Goal: Navigation & Orientation: Find specific page/section

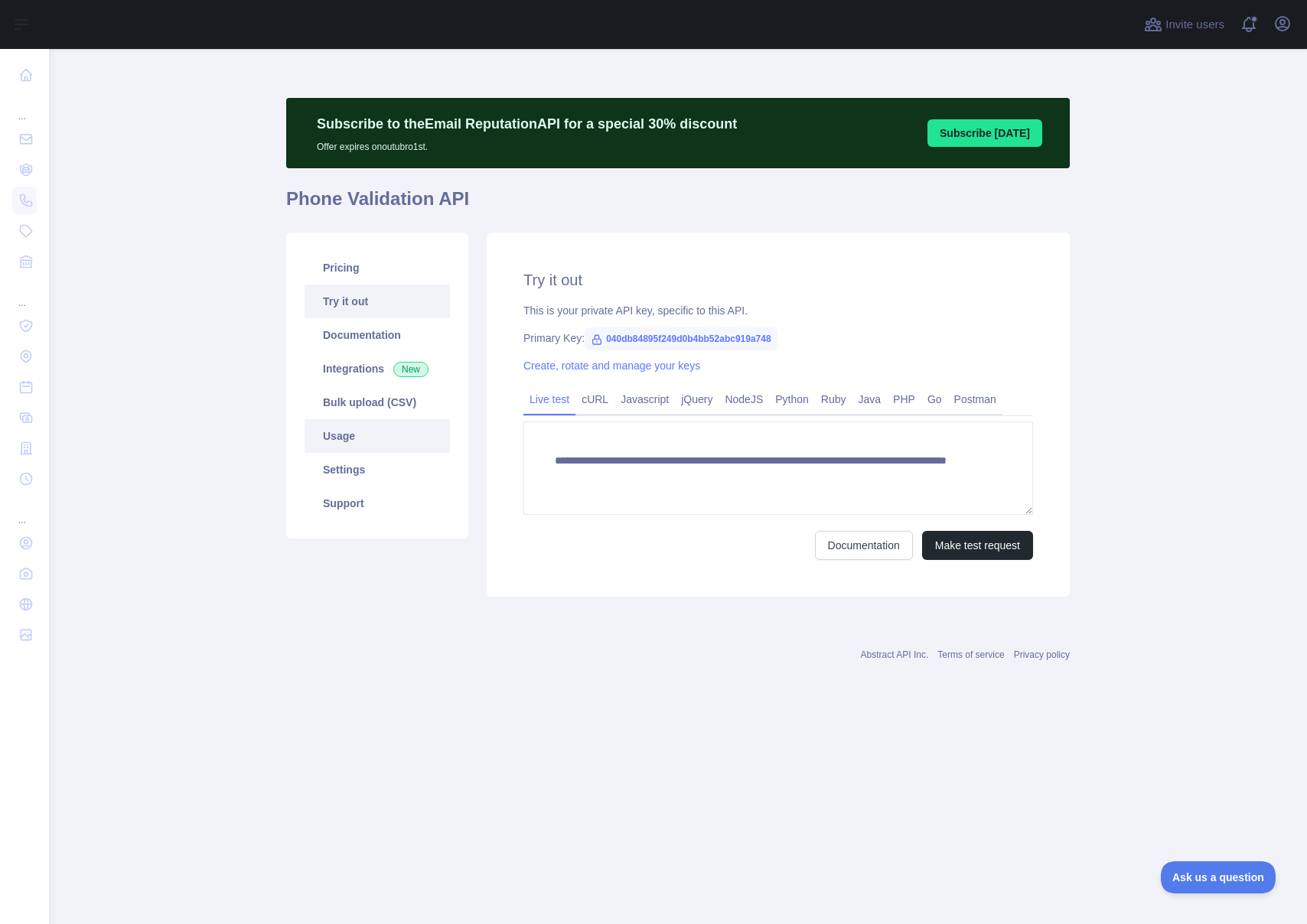
click at [362, 426] on link "Usage" at bounding box center [377, 436] width 146 height 34
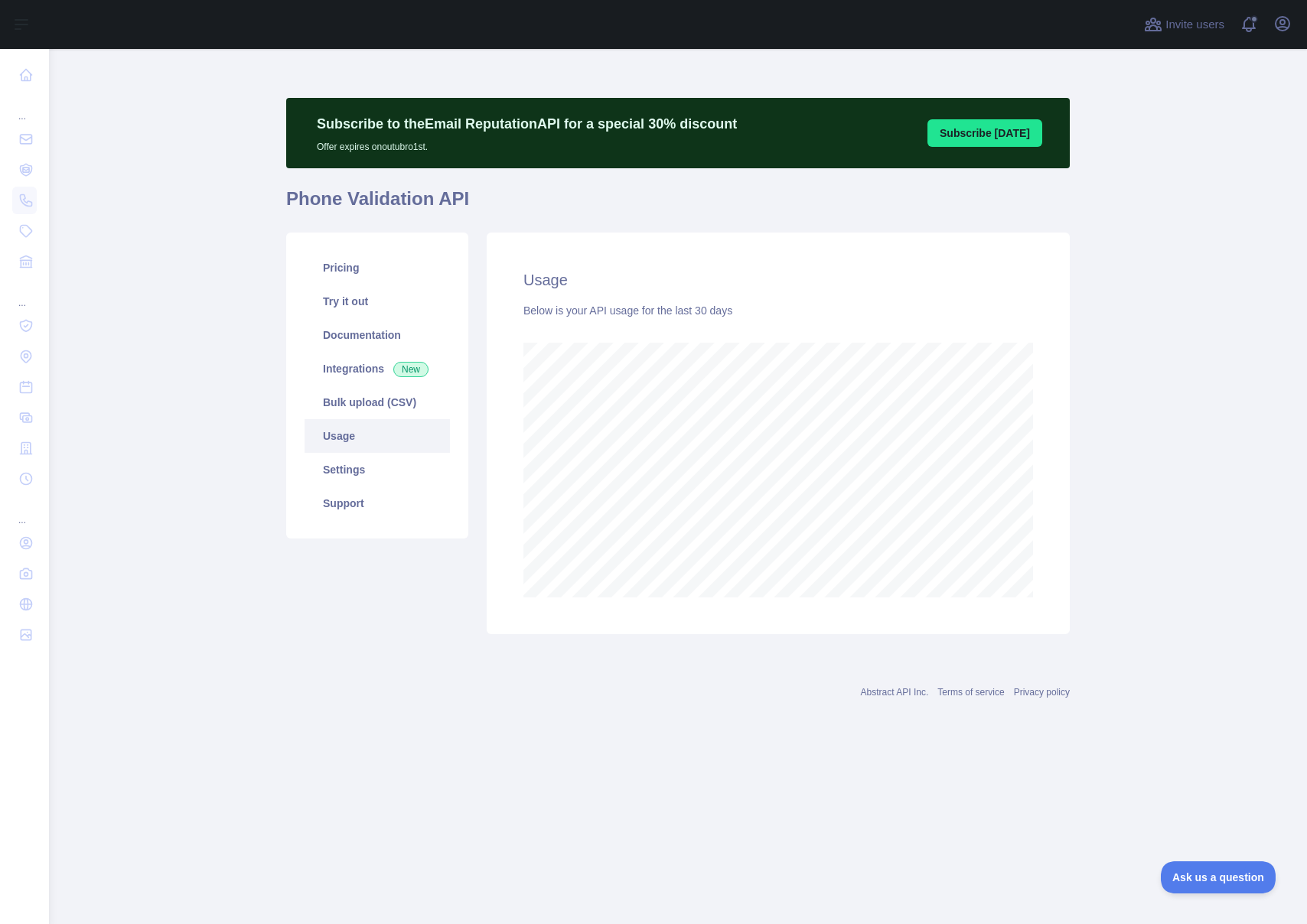
scroll to position [875, 1258]
click at [1034, 397] on div "Usage Below is your API usage for the last 30 days" at bounding box center [778, 434] width 583 height 402
click at [367, 496] on link "Support" at bounding box center [377, 504] width 146 height 34
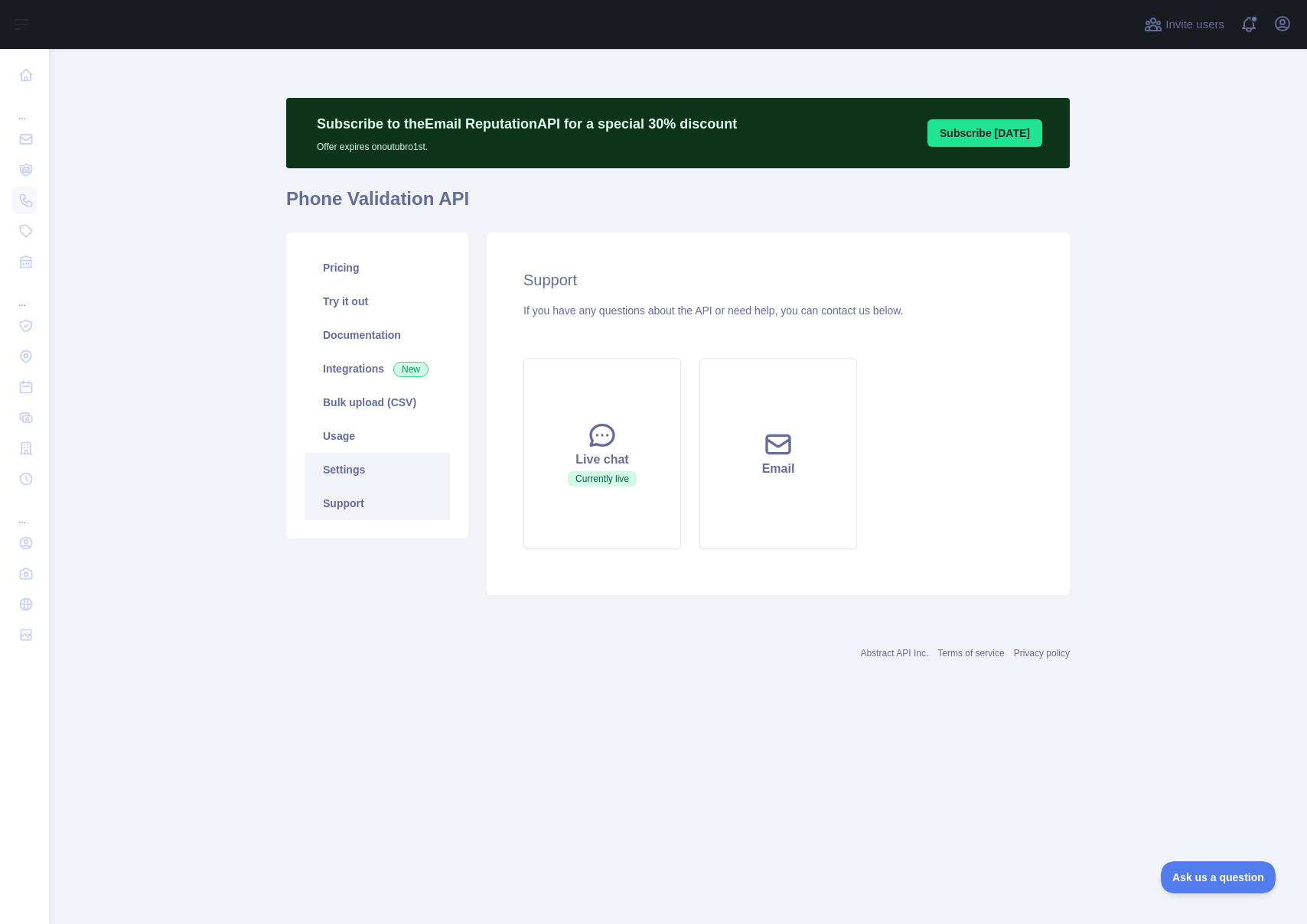
click at [380, 474] on link "Settings" at bounding box center [377, 470] width 146 height 34
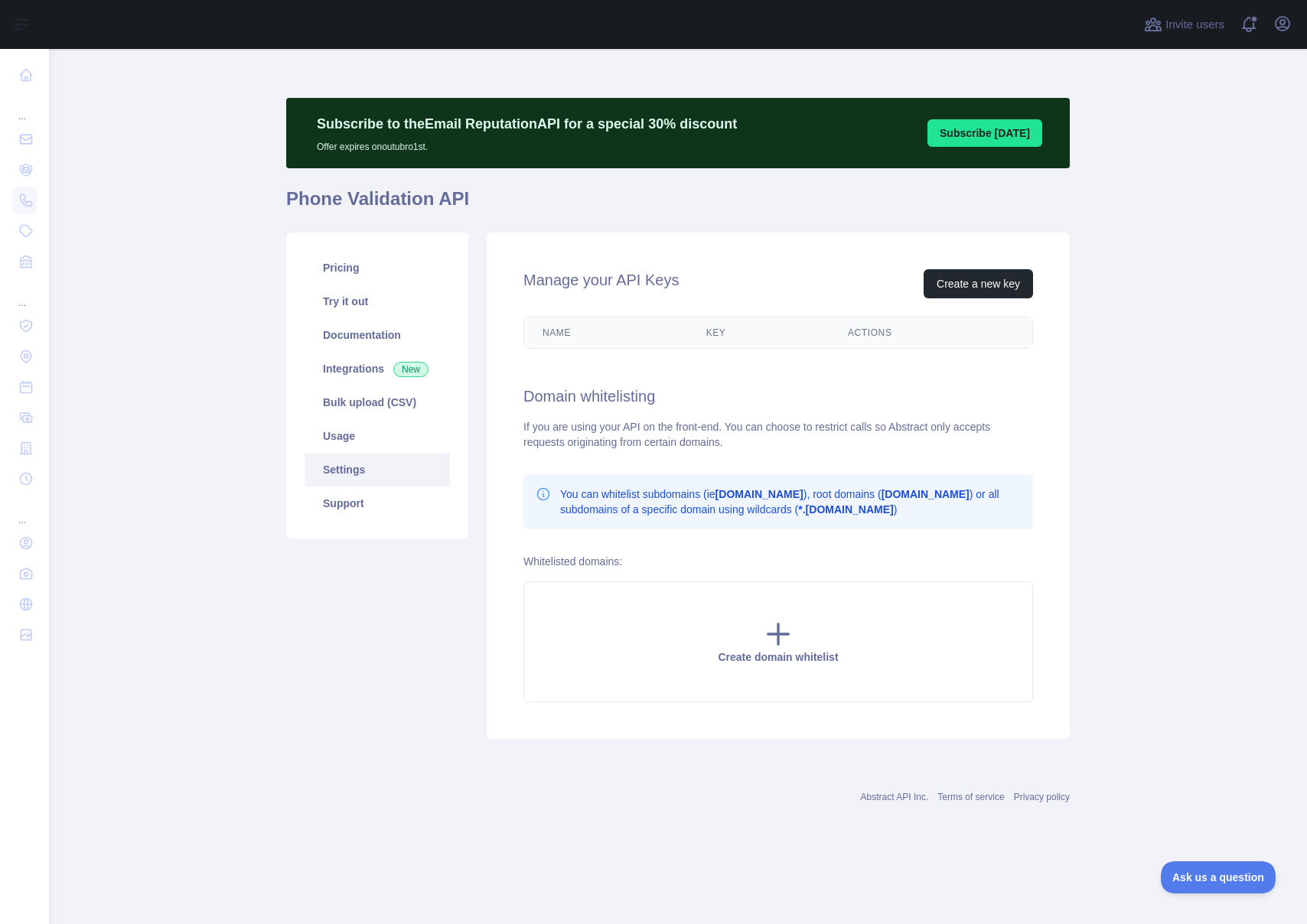
click at [374, 455] on link "Settings" at bounding box center [377, 470] width 146 height 34
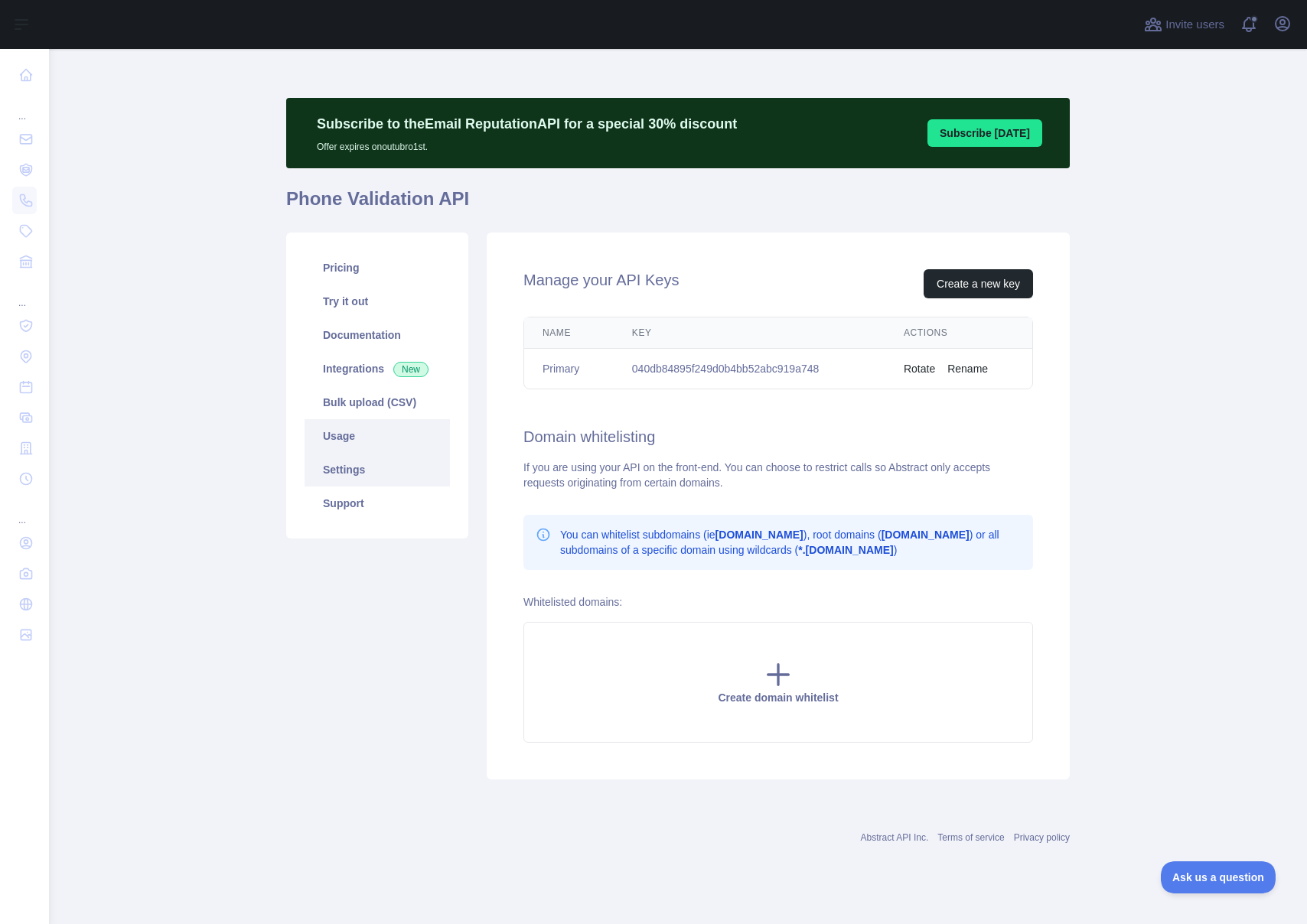
click at [369, 448] on link "Usage" at bounding box center [377, 436] width 146 height 34
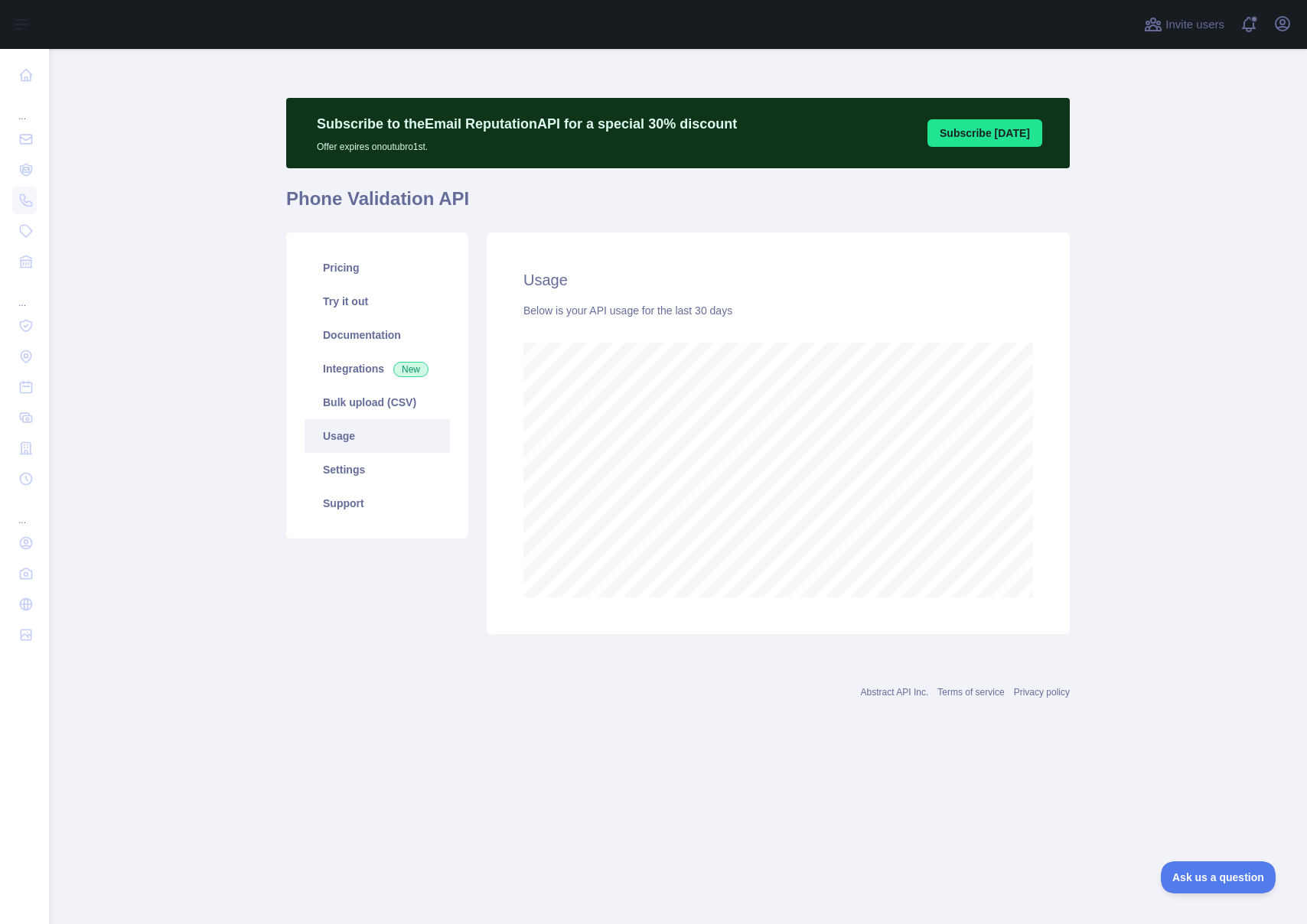
scroll to position [875, 1258]
click at [358, 357] on link "Integrations New" at bounding box center [377, 369] width 146 height 34
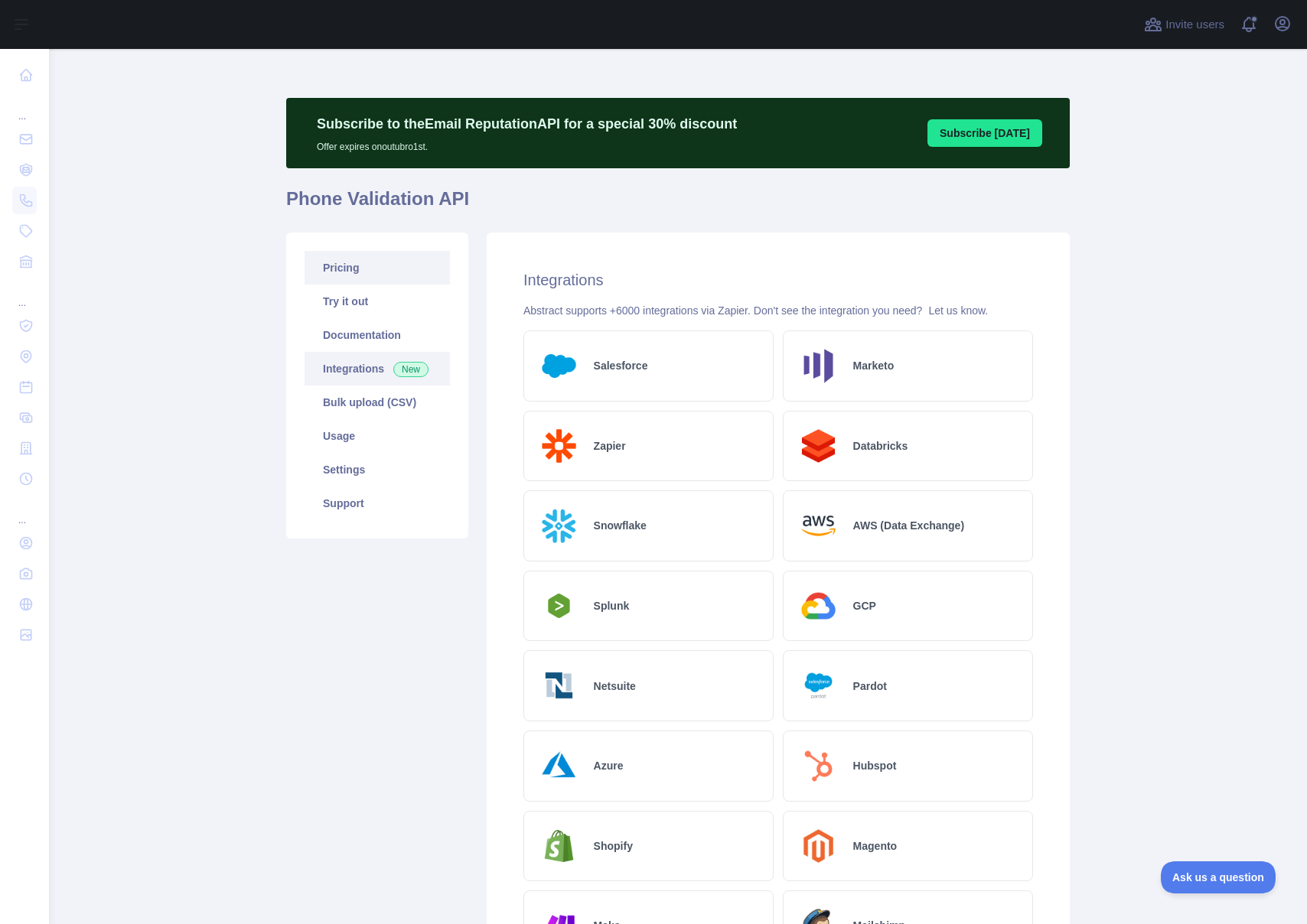
drag, startPoint x: 362, startPoint y: 255, endPoint x: 364, endPoint y: 266, distance: 11.2
click at [362, 256] on link "Pricing" at bounding box center [377, 268] width 146 height 34
